Goal: Find specific page/section: Find specific page/section

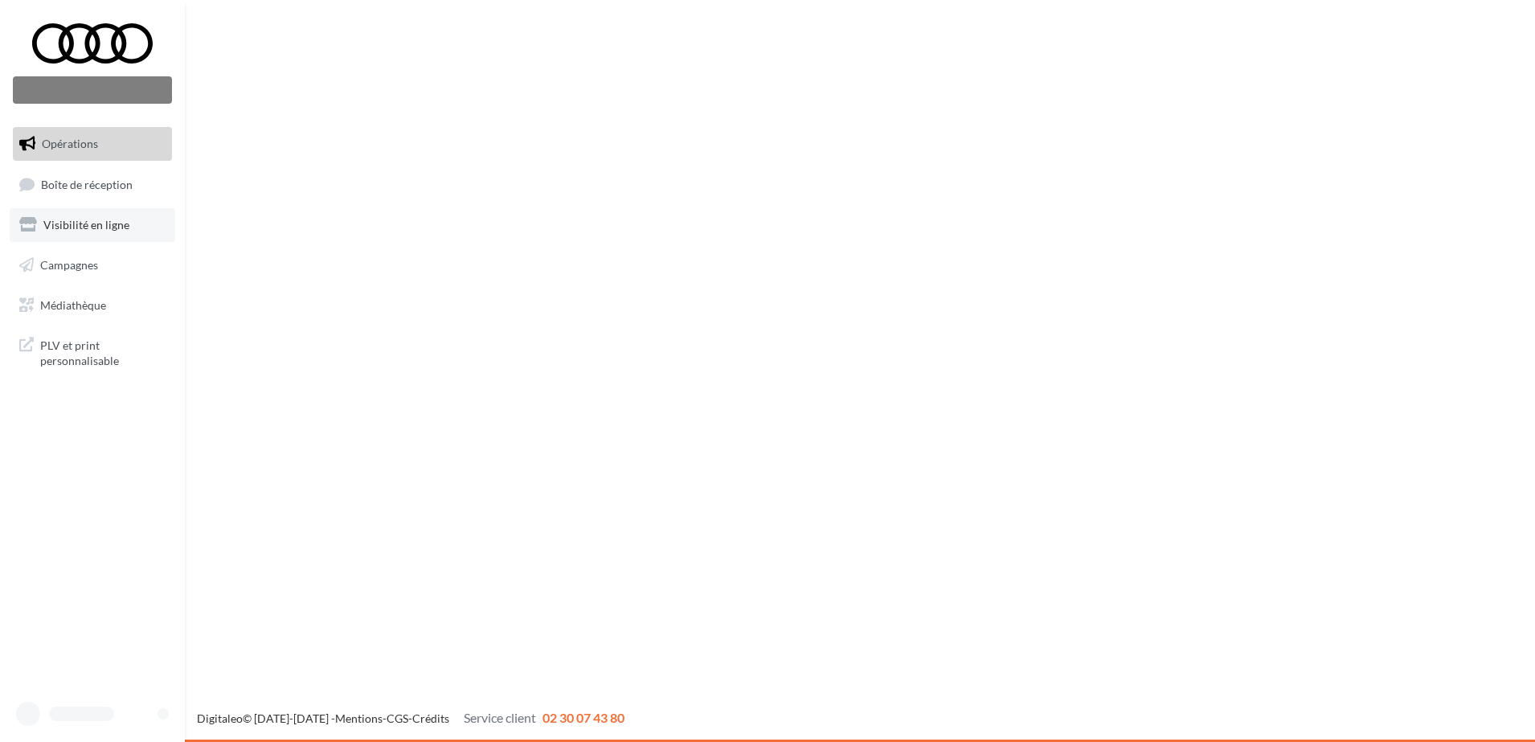
click at [129, 221] on link "Visibilité en ligne" at bounding box center [93, 225] width 166 height 34
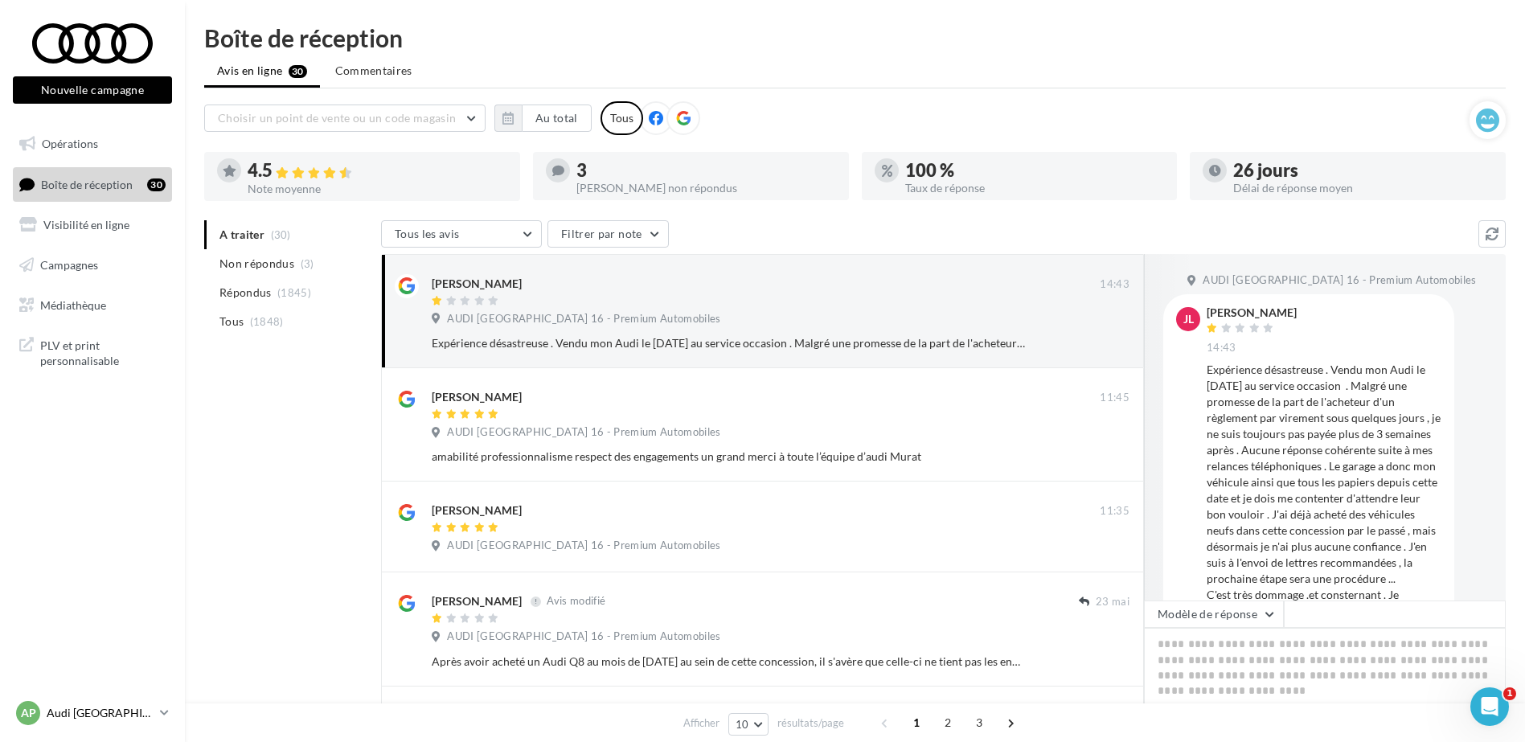
click at [130, 709] on p "Audi [GEOGRAPHIC_DATA] 16" at bounding box center [100, 713] width 107 height 16
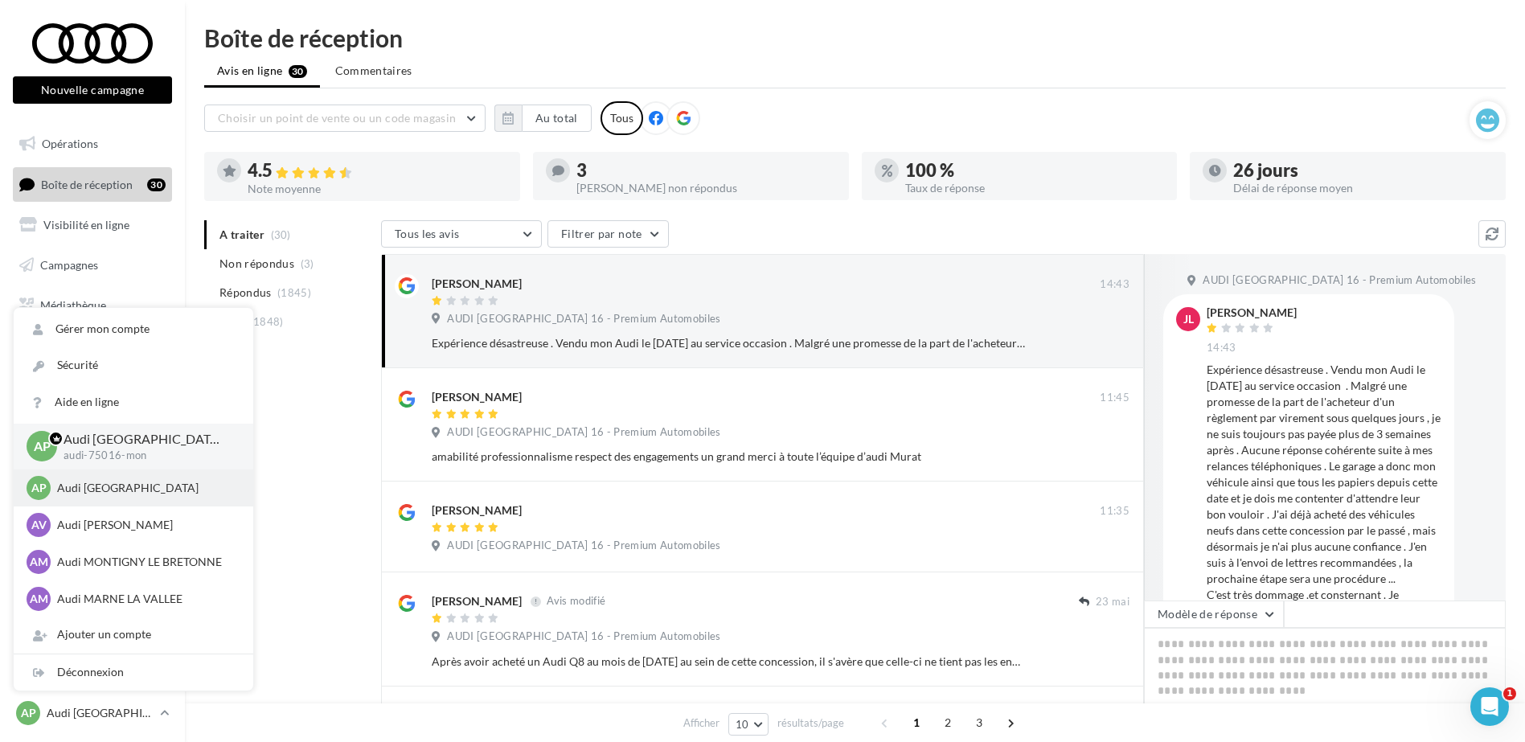
click at [143, 498] on div "AP Audi PARIS audi-75012-mon" at bounding box center [134, 488] width 214 height 24
